Goal: Information Seeking & Learning: Check status

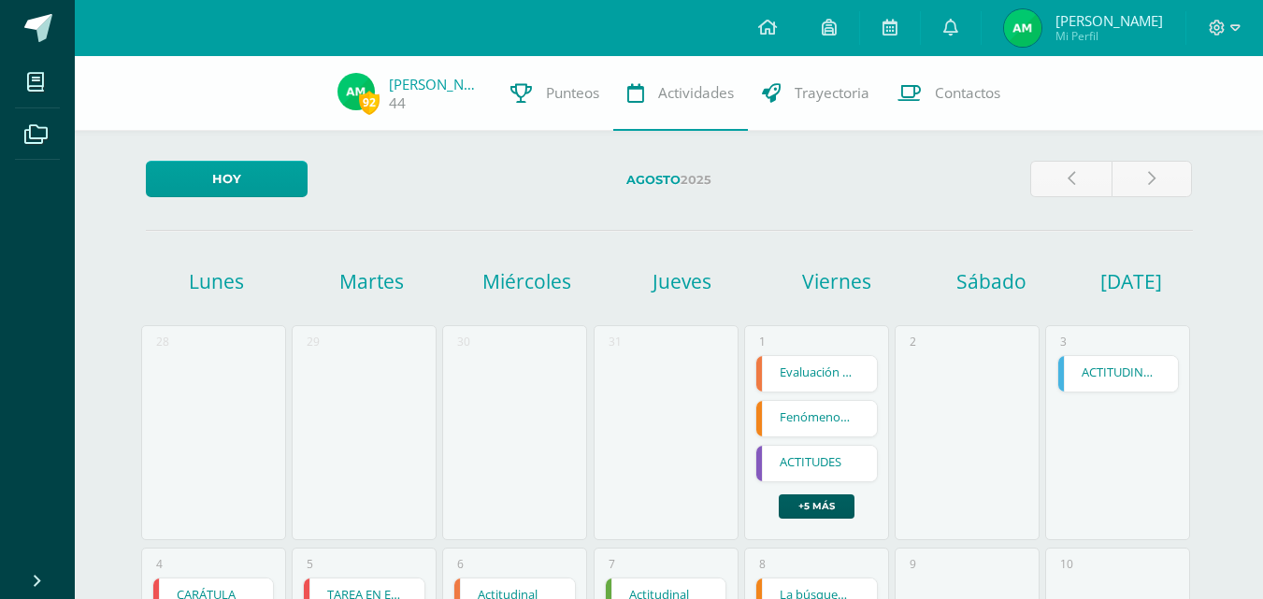
scroll to position [467, 0]
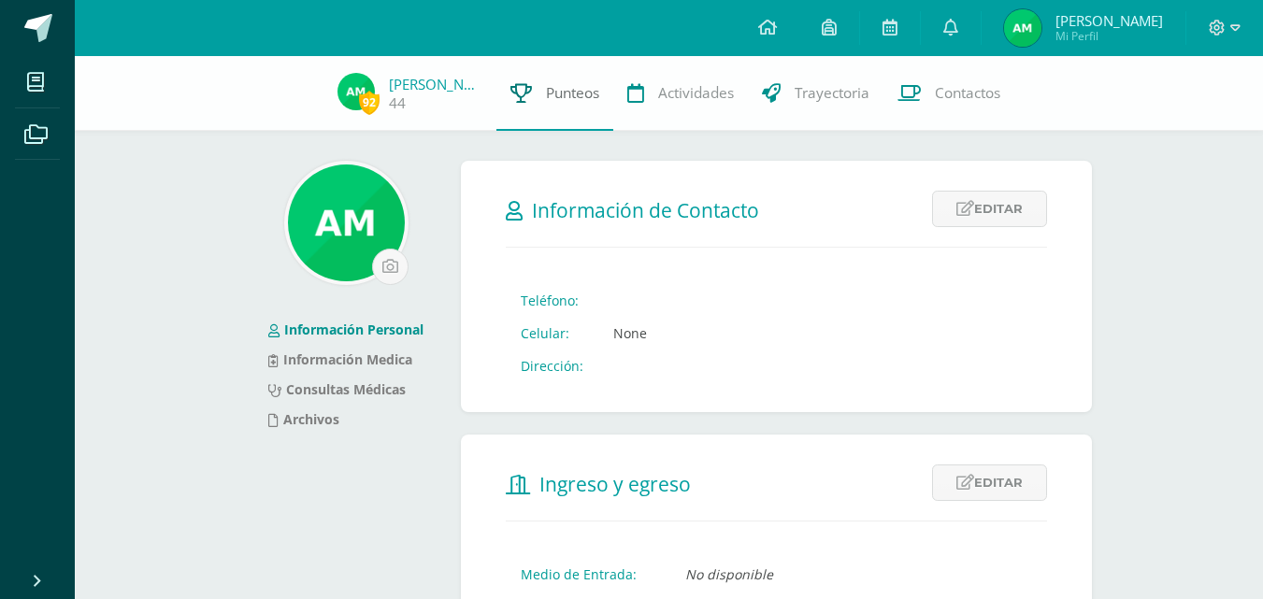
click at [535, 102] on link "Punteos" at bounding box center [554, 93] width 117 height 75
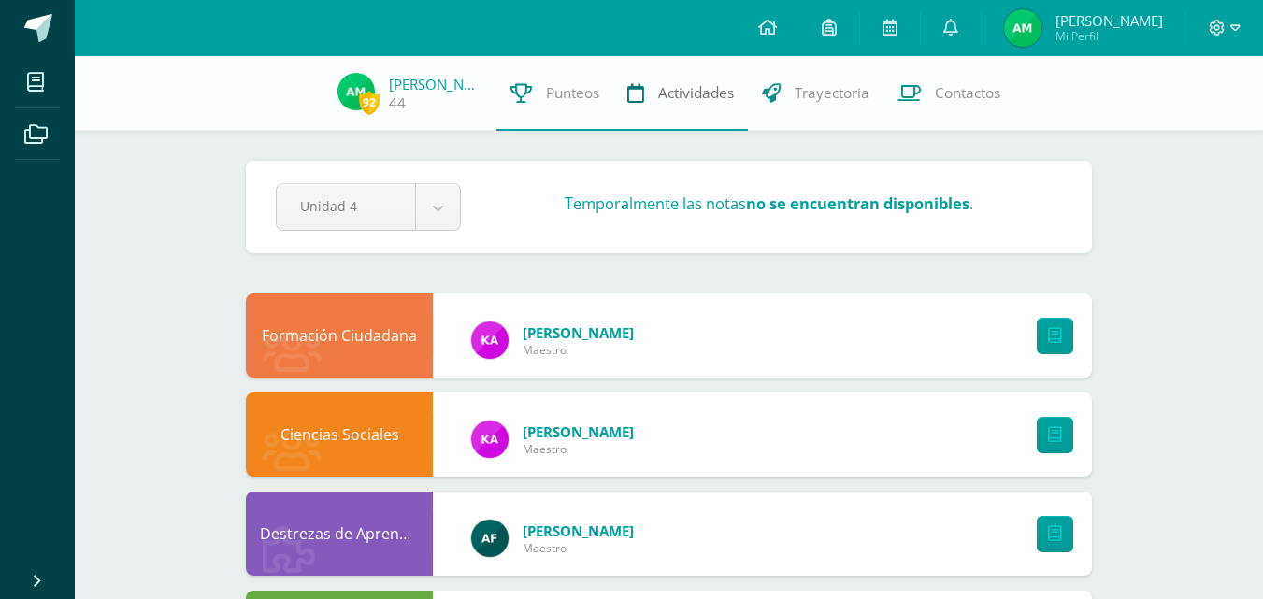
click at [682, 89] on span "Actividades" at bounding box center [696, 93] width 76 height 20
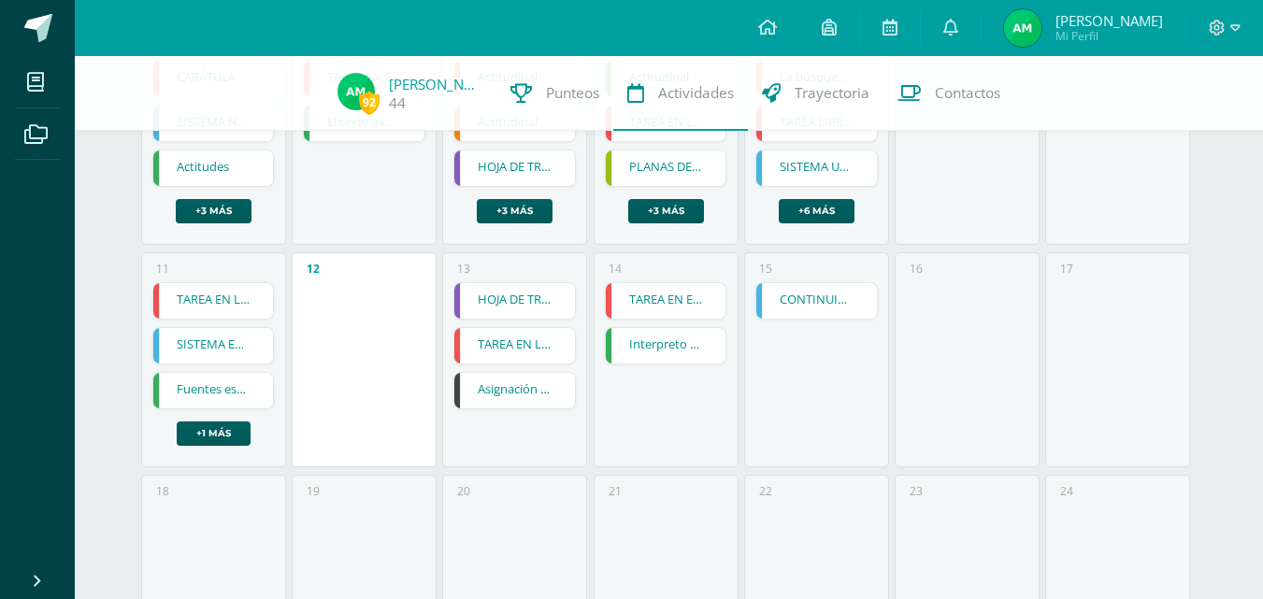
scroll to position [561, 0]
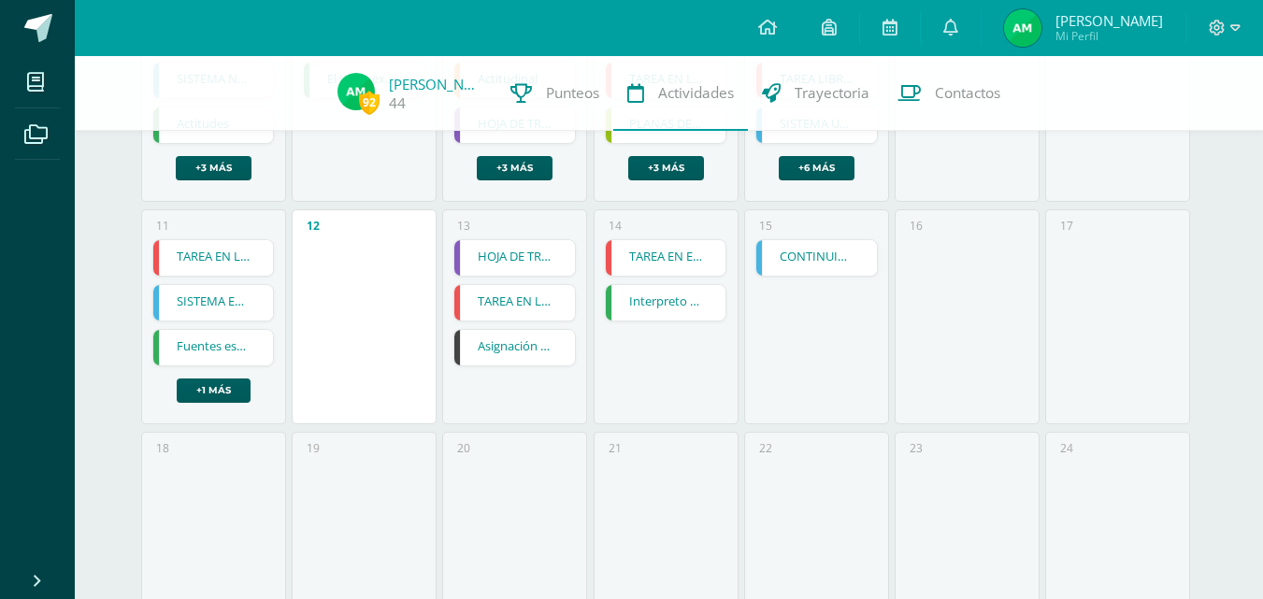
click at [510, 319] on link "TAREA EN LIBRO DE TEXTO" at bounding box center [514, 303] width 121 height 36
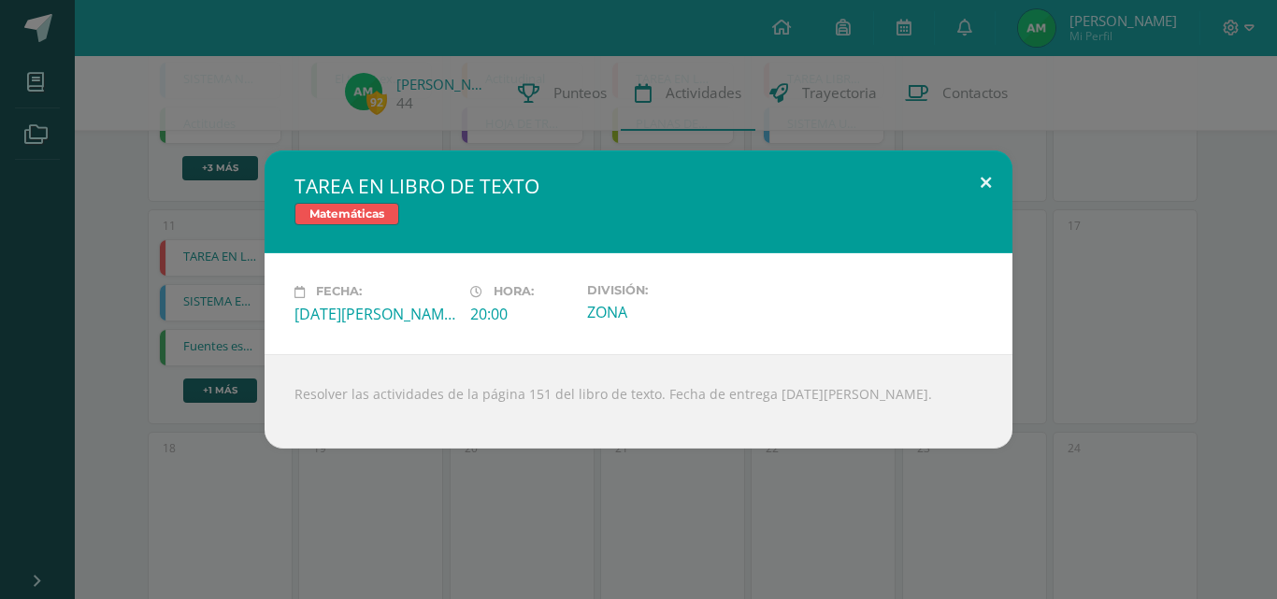
click at [980, 188] on button at bounding box center [985, 182] width 53 height 64
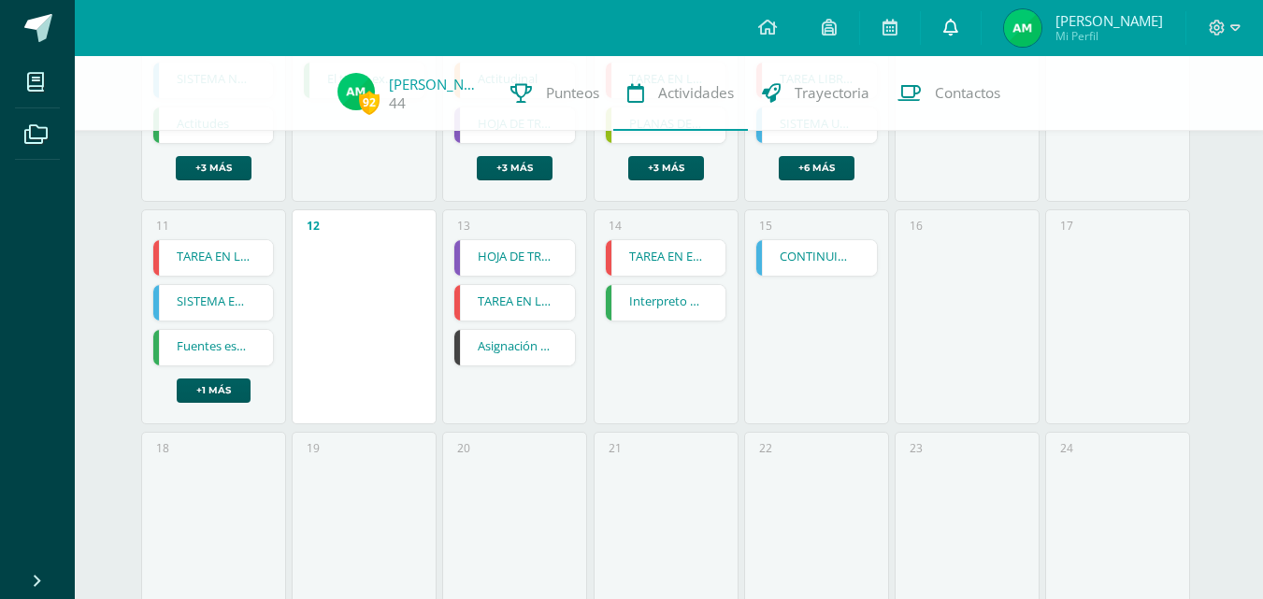
click at [977, 23] on link at bounding box center [951, 28] width 60 height 56
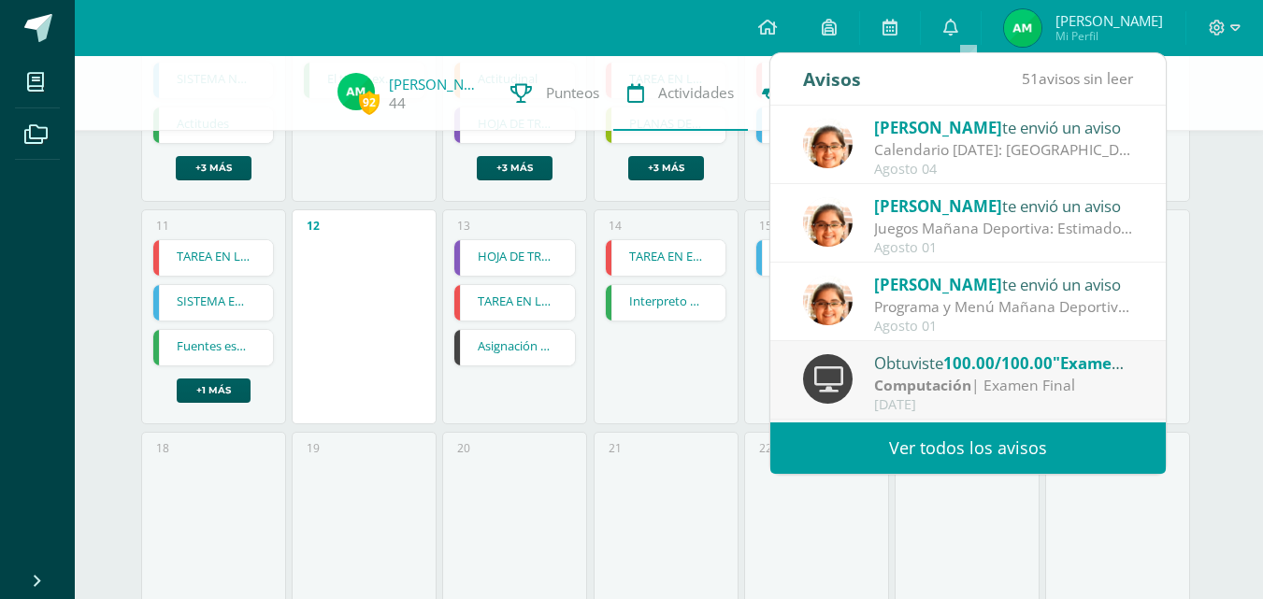
click at [989, 129] on div "[PERSON_NAME] te envió un aviso" at bounding box center [1004, 127] width 260 height 24
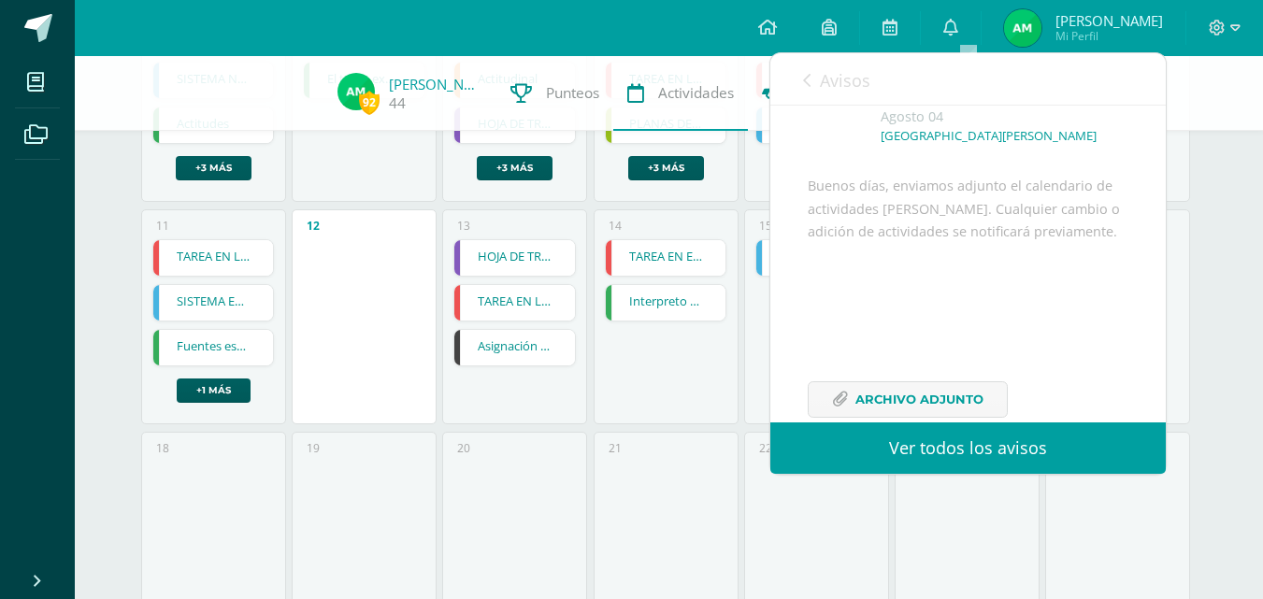
scroll to position [181, 0]
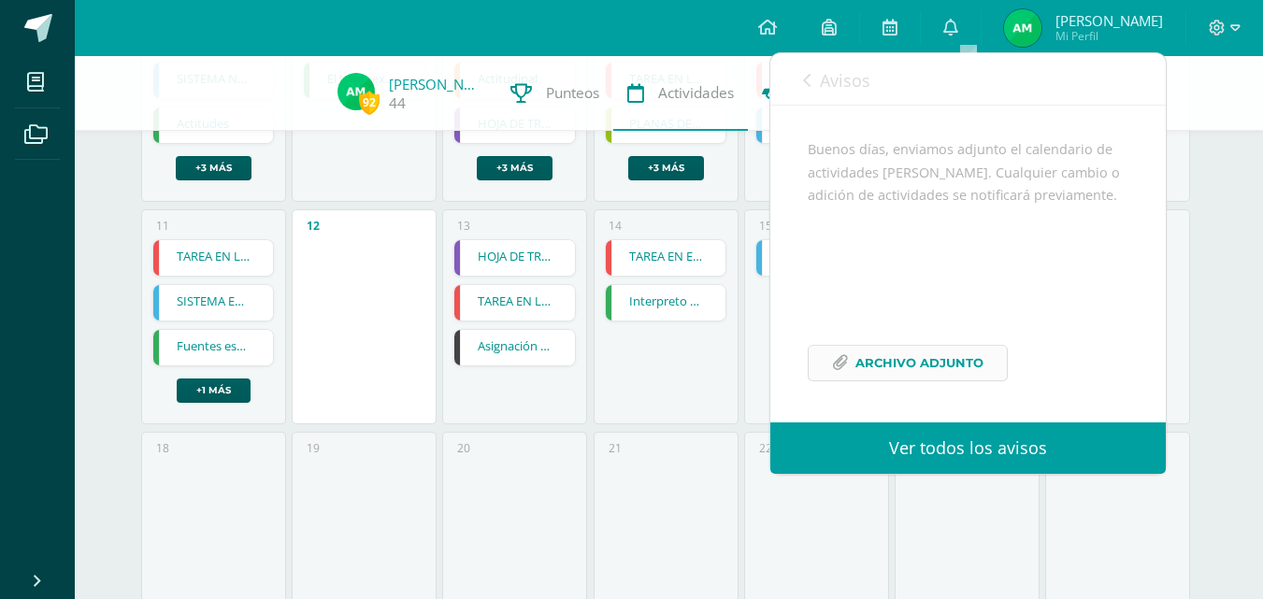
click at [943, 365] on span "Archivo Adjunto" at bounding box center [919, 363] width 128 height 35
click at [688, 410] on div "14 TAREA EN EL LIBRO DE TEXTO TAREA EN EL LIBRO DE TEXTO Matemáticas Cargando c…" at bounding box center [666, 316] width 145 height 215
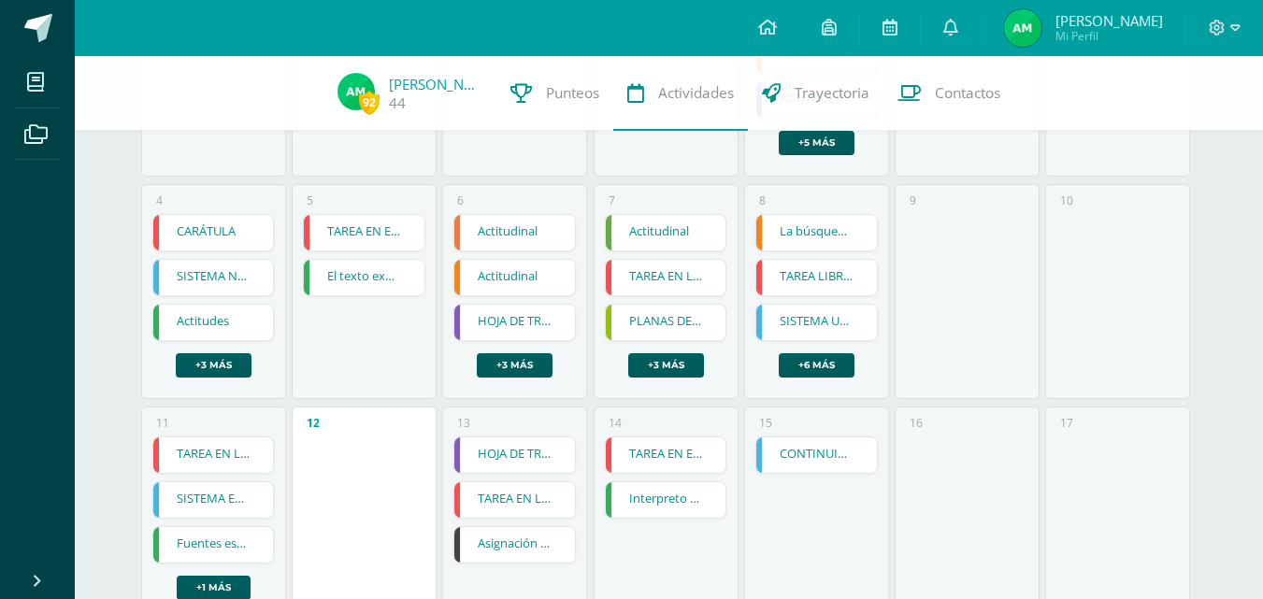
scroll to position [374, 0]
